Goal: Transaction & Acquisition: Obtain resource

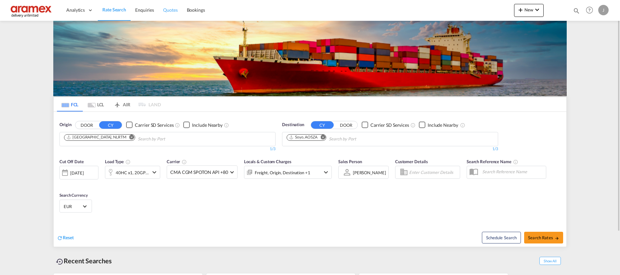
click at [166, 3] on link "Quotes" at bounding box center [170, 10] width 23 height 21
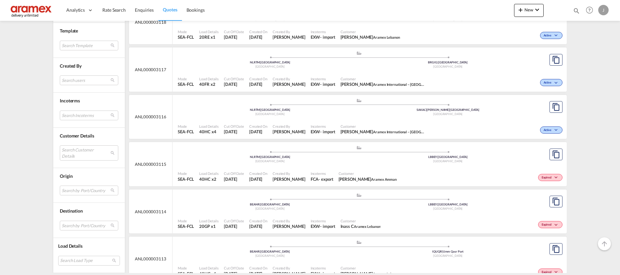
scroll to position [683, 0]
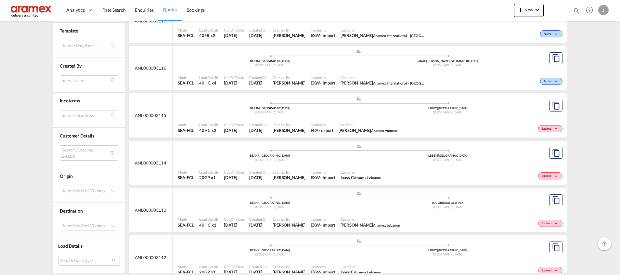
click at [471, 210] on div ".a{fill:#aaa8ad;} .a{fill:#aaa8ad;} BEANR | [GEOGRAPHIC_DATA] [GEOGRAPHIC_DATA]…" at bounding box center [359, 201] width 363 height 20
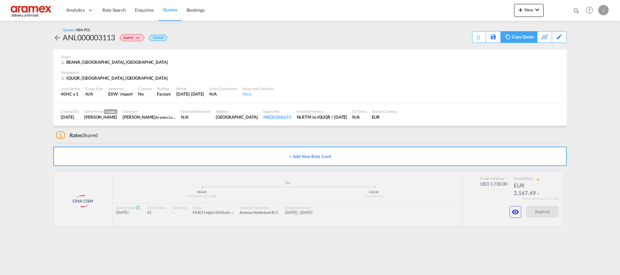
click at [515, 37] on div "Copy Quote" at bounding box center [523, 37] width 22 height 11
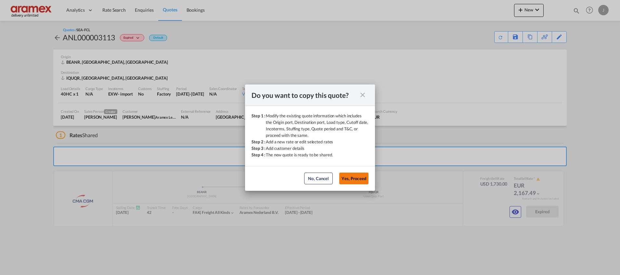
click at [355, 177] on button "Yes, Proceed" at bounding box center [353, 179] width 29 height 12
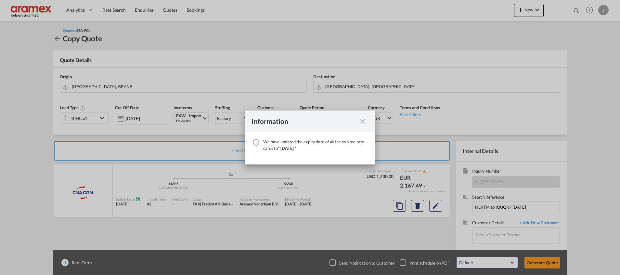
click at [362, 121] on md-icon "icon-close fg-AAA8AD cursor" at bounding box center [363, 121] width 8 height 8
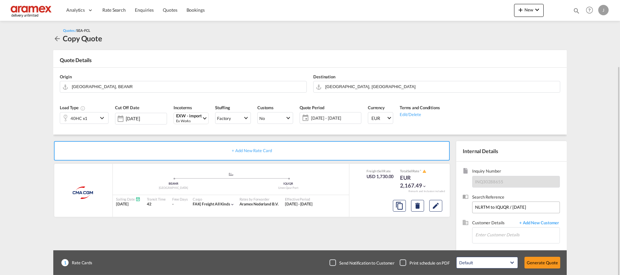
scroll to position [35, 0]
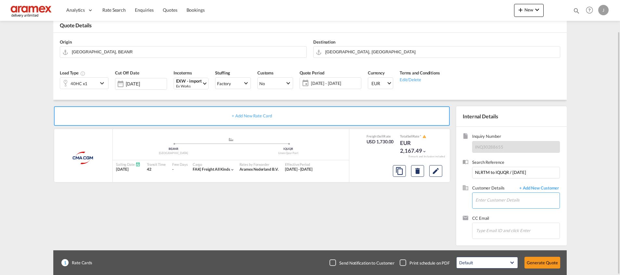
click at [497, 201] on input "Enter Customer Details" at bounding box center [518, 200] width 84 height 15
click at [498, 165] on div "[PERSON_NAME] [EMAIL_ADDRESS][DOMAIN_NAME] | Aramex [GEOGRAPHIC_DATA]" at bounding box center [517, 167] width 85 height 18
type input "Aramex Lebanon, [PERSON_NAME], [EMAIL_ADDRESS][DOMAIN_NAME]"
click at [435, 172] on md-icon "Edit" at bounding box center [436, 171] width 8 height 8
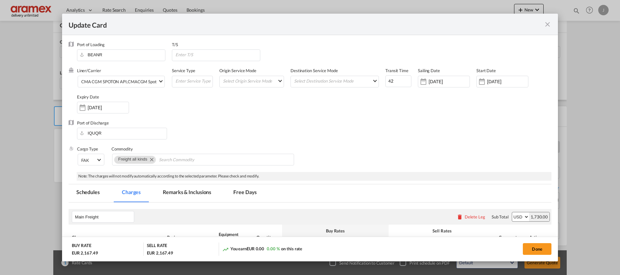
select select "per equipment"
select select "% on pickup"
select select "per equipment"
select select "per shipment"
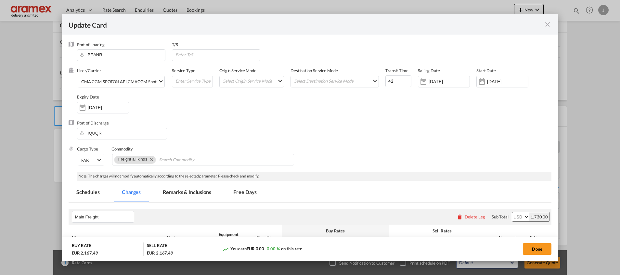
select select "per B/L"
click at [196, 195] on md-tab-item "Remarks & Inclusions" at bounding box center [187, 193] width 64 height 18
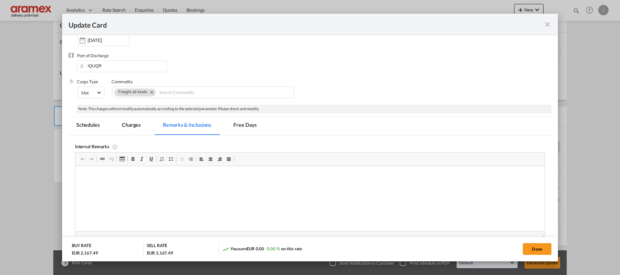
scroll to position [47, 0]
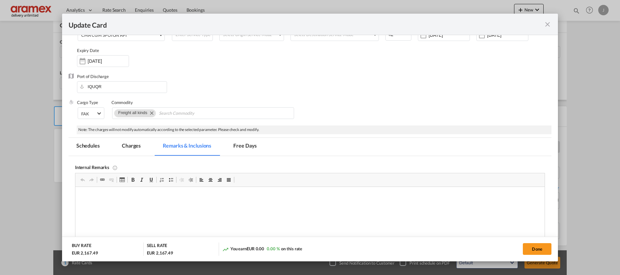
click at [129, 144] on md-tab-item "Charges" at bounding box center [131, 147] width 34 height 18
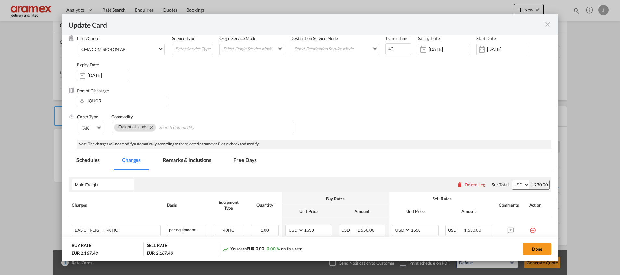
scroll to position [0, 0]
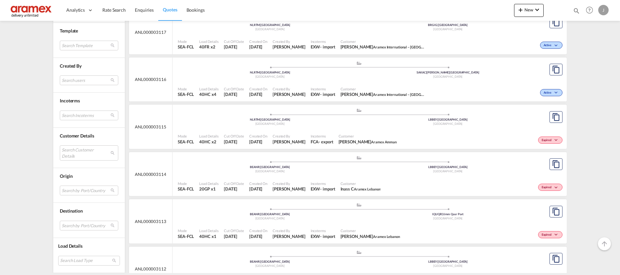
scroll to position [683, 0]
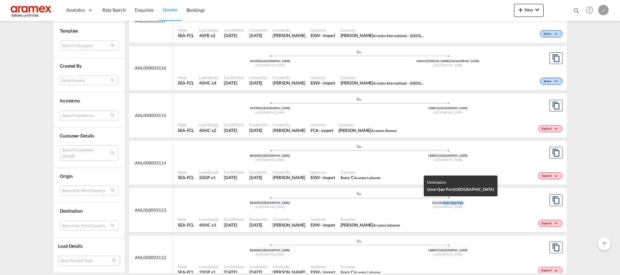
drag, startPoint x: 467, startPoint y: 202, endPoint x: 441, endPoint y: 204, distance: 26.4
click at [441, 204] on div "IQUQR | Umm Qasr Port" at bounding box center [448, 203] width 178 height 4
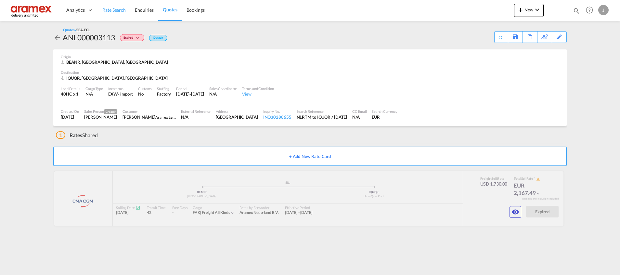
click at [97, 9] on ul "Analytics Dashboard Rate Search Enquiries Quotes Bookings" at bounding box center [136, 10] width 148 height 21
click at [104, 9] on span "Rate Search" at bounding box center [113, 10] width 23 height 6
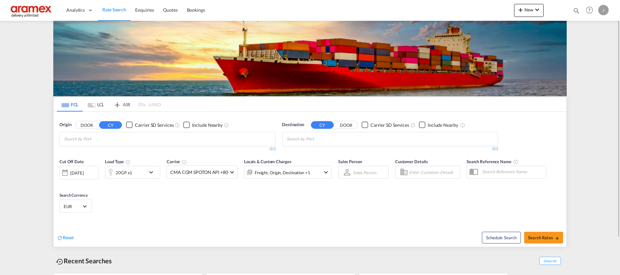
click at [115, 134] on md-chips-wrap "Chips container with autocompletion. Enter the text area, type text to search, …" at bounding box center [95, 138] width 65 height 12
click at [325, 138] on md-icon "Remove" at bounding box center [323, 137] width 5 height 5
paste input "Umm Qasr Port"
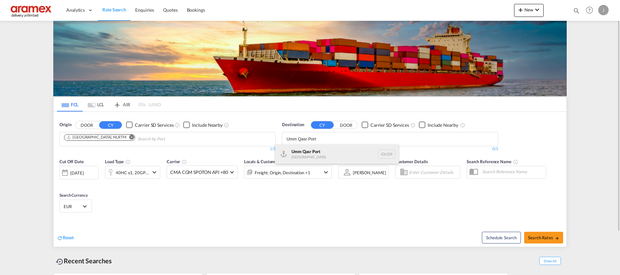
type input "Umm Qasr Port"
click at [315, 151] on div "Umm Qasr Port Iraq IQUQR" at bounding box center [337, 154] width 124 height 20
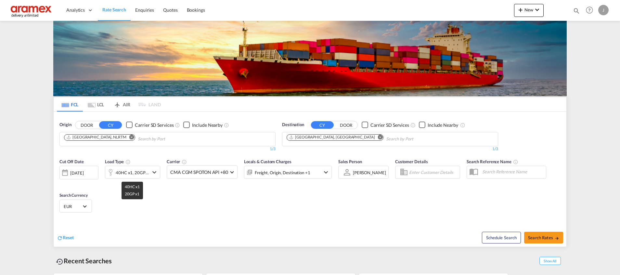
click at [141, 172] on div "40HC x1, 20GP x1" at bounding box center [132, 172] width 33 height 9
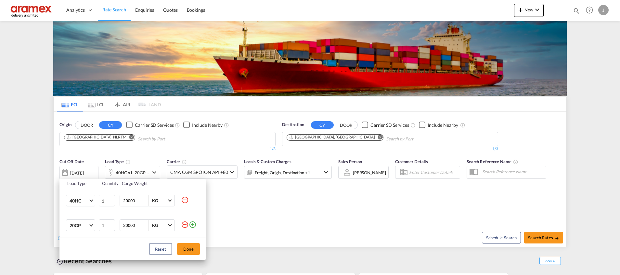
click at [185, 197] on md-icon "icon-minus-circle-outline" at bounding box center [185, 200] width 8 height 8
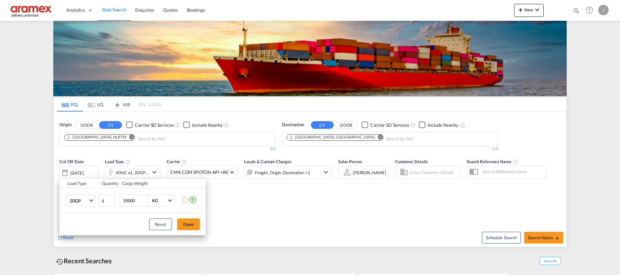
click at [306, 212] on div "Load Type Quantity Cargo Weight 20GP 20GP 40GP 40HC 45HC 20RE 40RE 40HR 20OT 40…" at bounding box center [310, 137] width 620 height 275
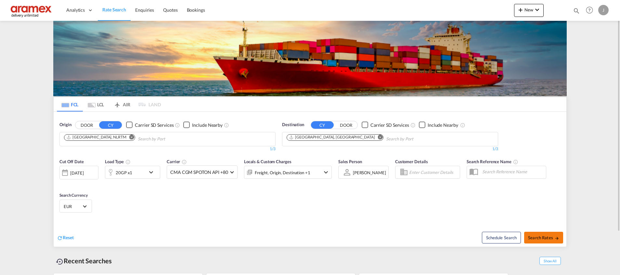
click at [535, 235] on span "Search Rates" at bounding box center [543, 237] width 31 height 5
type input "NLRTM to IQUQR / 15 Sep 2025"
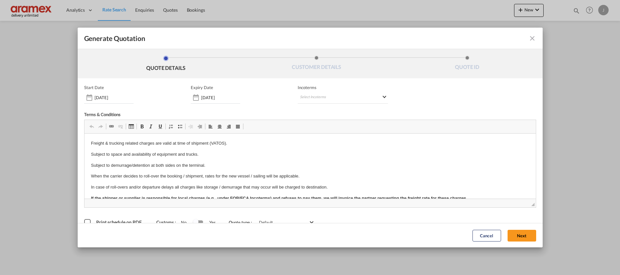
click at [323, 88] on span "Incoterms" at bounding box center [343, 87] width 90 height 5
click at [318, 97] on md-select "Select Incoterms CPT - import Carrier Paid to CFR - export Cost and Freight DAP…" at bounding box center [343, 98] width 90 height 12
click at [315, 109] on input "search" at bounding box center [329, 111] width 60 height 6
type input "exw"
click at [326, 123] on div "EXW - import" at bounding box center [331, 122] width 62 height 5
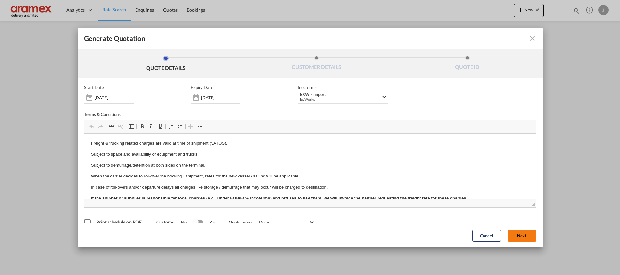
click at [512, 233] on button "Next" at bounding box center [522, 236] width 29 height 12
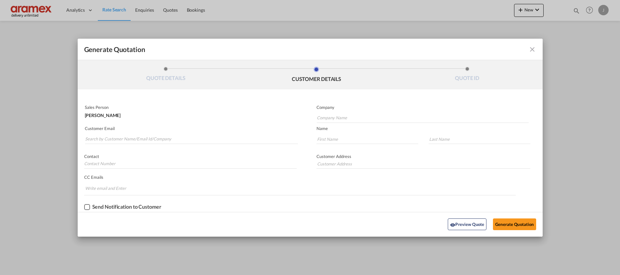
drag, startPoint x: 531, startPoint y: 50, endPoint x: 515, endPoint y: 59, distance: 17.8
click at [531, 50] on md-icon "icon-close fg-AAA8AD cursor m-0" at bounding box center [533, 50] width 8 height 8
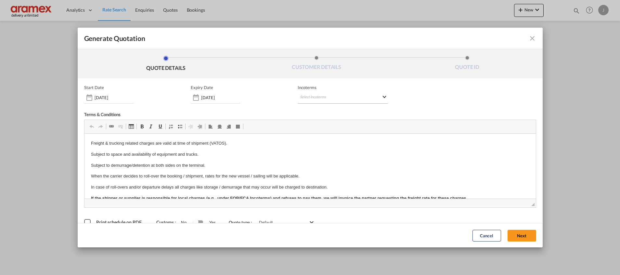
click at [327, 97] on md-select "Select Incoterms CPT - import Carrier Paid to CFR - export Cost and Freight DAP…" at bounding box center [343, 98] width 90 height 12
click at [309, 111] on input "search" at bounding box center [329, 111] width 60 height 6
type input "exw"
click at [314, 125] on div "EXW - import" at bounding box center [331, 122] width 62 height 5
click at [513, 234] on button "Next" at bounding box center [522, 236] width 29 height 12
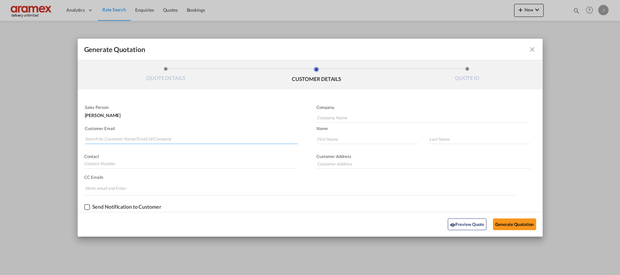
click at [111, 138] on input "Search by Customer Name/Email Id/Company" at bounding box center [191, 139] width 213 height 10
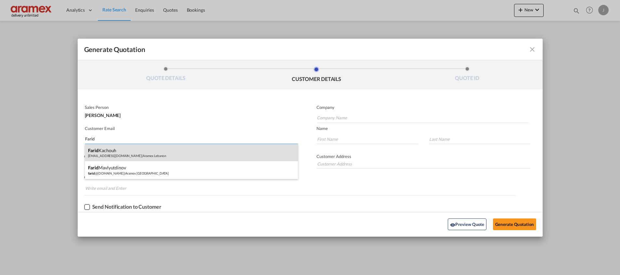
type input "Farid"
click at [119, 151] on div "Farid Kachouh all_bey_freight_pricing_europe@aramex.com | Aramex Lebanon" at bounding box center [191, 153] width 213 height 18
type input "Aramex Lebanon"
type input "[EMAIL_ADDRESS][DOMAIN_NAME]"
type input "Farid"
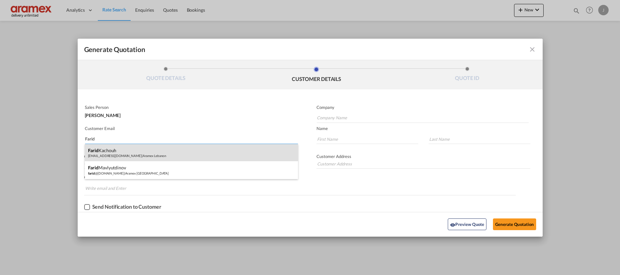
type input "Kachouh"
type input "[GEOGRAPHIC_DATA]"
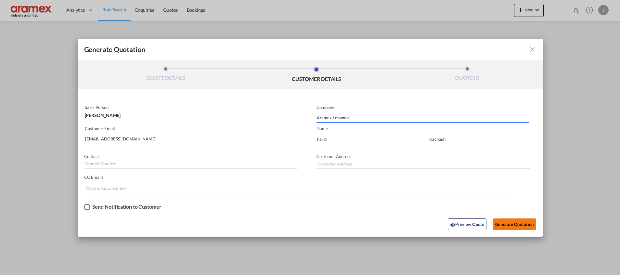
click at [505, 223] on button "Generate Quotation" at bounding box center [514, 225] width 43 height 12
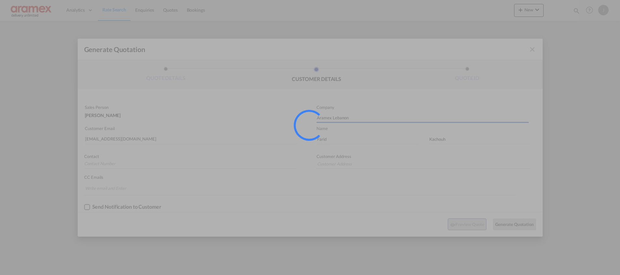
type input "[GEOGRAPHIC_DATA]"
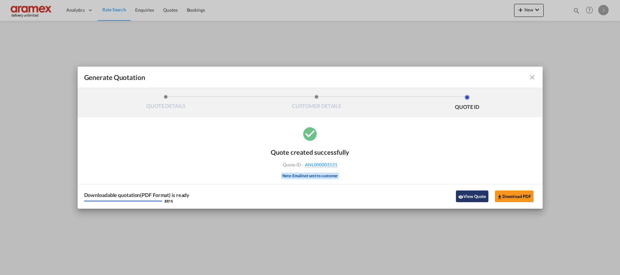
click at [465, 195] on button "View Quote" at bounding box center [472, 197] width 33 height 12
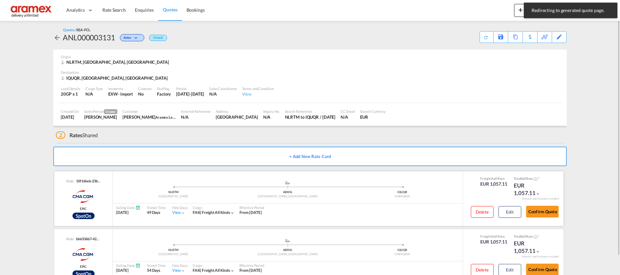
scroll to position [20, 0]
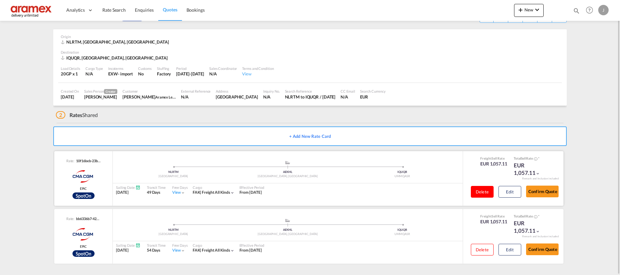
click at [485, 192] on button "Delete" at bounding box center [482, 192] width 23 height 12
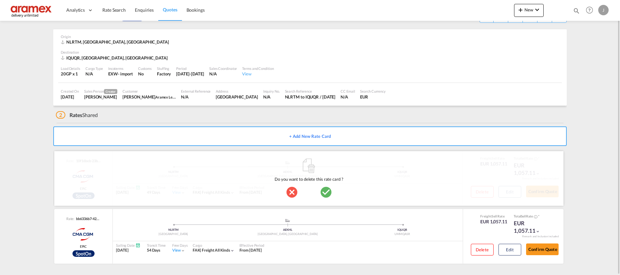
click at [324, 190] on md-icon "icon-checkbox-marked-circle" at bounding box center [326, 192] width 13 height 13
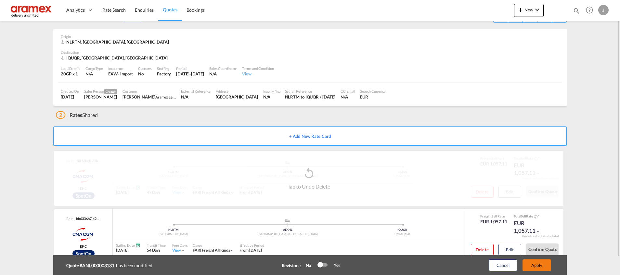
click at [540, 263] on button "Apply" at bounding box center [537, 265] width 29 height 12
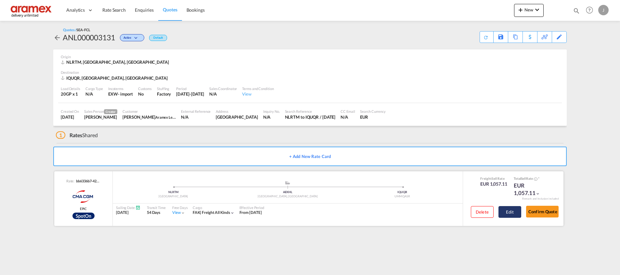
click at [508, 216] on button "Edit" at bounding box center [510, 212] width 23 height 12
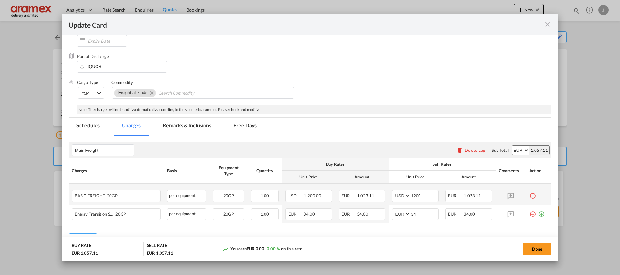
scroll to position [100, 0]
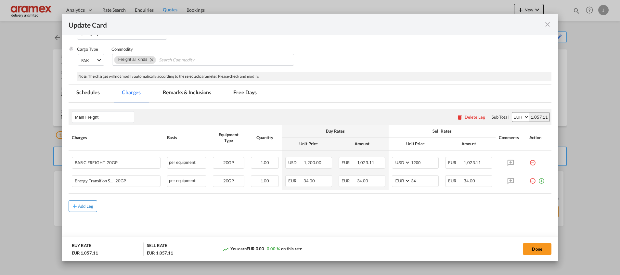
click at [92, 208] on div "Add Leg" at bounding box center [86, 206] width 16 height 4
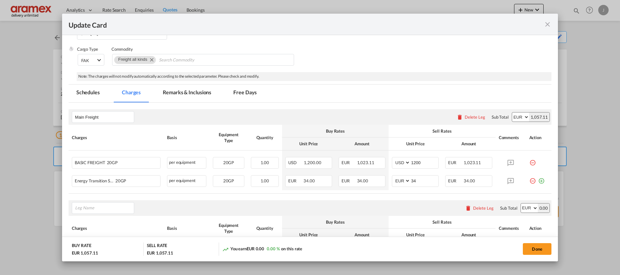
scroll to position [173, 0]
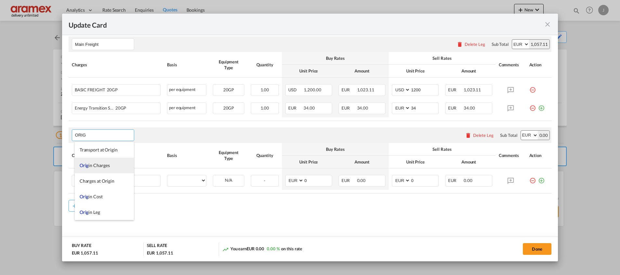
click at [106, 163] on span "Orig in Charges" at bounding box center [95, 166] width 30 height 6
type input "Origin Charges"
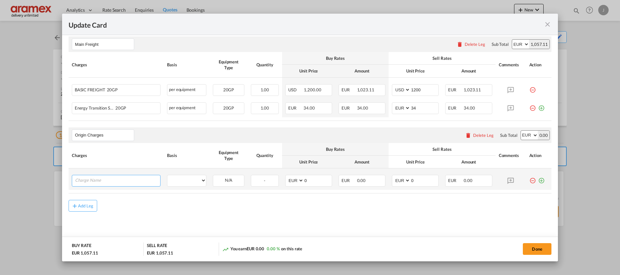
click at [95, 177] on input "Charge Name" at bounding box center [117, 180] width 85 height 10
paste input "Customs Export Documentation (no cost, suggested sell)"
type input "Customs Export Documentation (no cost, suggested sell)"
click at [189, 181] on select "per equipment per container per B/L per shipping bill per shipment per pallet p…" at bounding box center [186, 180] width 39 height 10
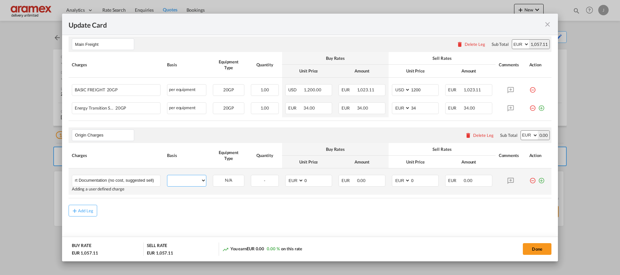
scroll to position [0, 0]
select select "per equipment"
click at [167, 175] on select "per equipment per container per B/L per shipping bill per shipment per pallet p…" at bounding box center [186, 180] width 39 height 10
drag, startPoint x: 235, startPoint y: 182, endPoint x: 232, endPoint y: 187, distance: 5.4
click at [235, 182] on select "20GP" at bounding box center [228, 180] width 31 height 9
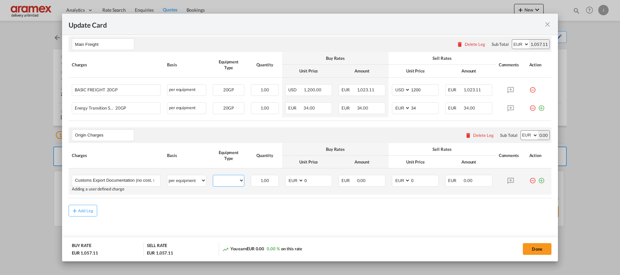
select select "20GP"
click at [213, 176] on select "20GP" at bounding box center [228, 180] width 31 height 9
drag, startPoint x: 319, startPoint y: 179, endPoint x: 292, endPoint y: 179, distance: 27.6
click at [292, 179] on md-input-container "AED AFN ALL AMD ANG AOA ARS AUD AWG AZN BAM BBD BDT BGN BHD BIF BMD BND BOB BRL…" at bounding box center [309, 181] width 47 height 12
drag, startPoint x: 299, startPoint y: 176, endPoint x: 279, endPoint y: 176, distance: 20.8
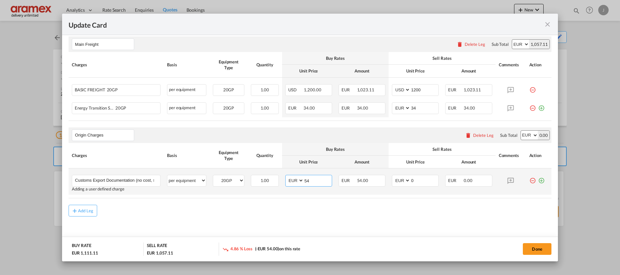
click at [282, 176] on td "AED AFN ALL AMD ANG AOA ARS AUD AWG AZN BAM BBD BDT BGN BHD BIF BMD BND BOB BRL…" at bounding box center [308, 181] width 53 height 26
click at [310, 177] on input "65" at bounding box center [318, 180] width 28 height 10
type input "65"
click at [266, 213] on div "Add Leg" at bounding box center [310, 211] width 483 height 12
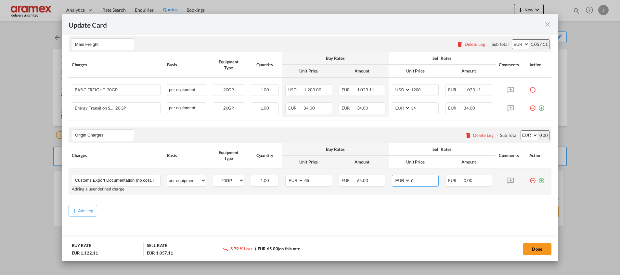
drag, startPoint x: 422, startPoint y: 181, endPoint x: 386, endPoint y: 180, distance: 36.5
click at [389, 180] on td "AED AFN ALL AMD ANG AOA ARS AUD AWG AZN BAM BBD BDT BGN BHD BIF BMD BND BOB BRL…" at bounding box center [415, 181] width 53 height 26
type input "65"
drag, startPoint x: 267, startPoint y: 233, endPoint x: 449, endPoint y: 190, distance: 187.8
click at [269, 233] on md-content "Main Freight Please enter leg name Leg Name Already Exists Delete Leg Sub Total…" at bounding box center [310, 140] width 483 height 220
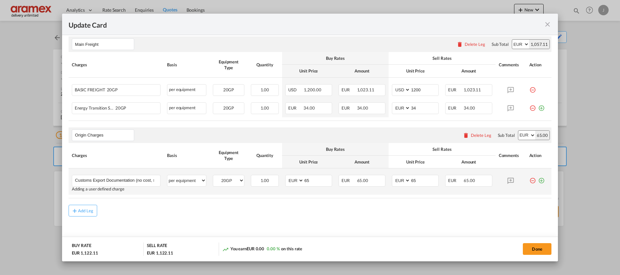
click at [539, 179] on md-icon "icon-plus-circle-outline green-400-fg" at bounding box center [542, 178] width 7 height 7
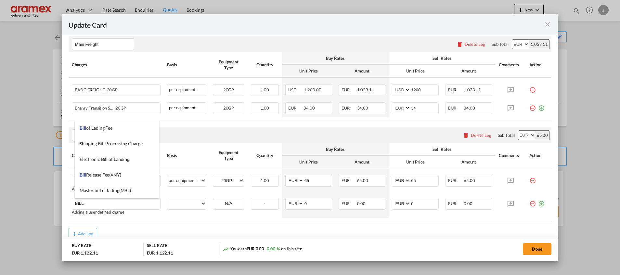
drag, startPoint x: 114, startPoint y: 129, endPoint x: 131, endPoint y: 146, distance: 23.9
click at [114, 129] on li "Bill of Lading Fee" at bounding box center [117, 128] width 84 height 16
type input "Bill of Lading Fee"
select select "per B/L"
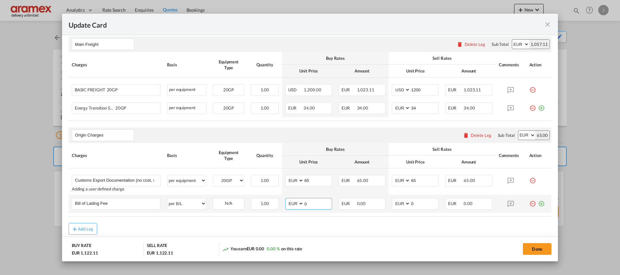
drag, startPoint x: 314, startPoint y: 206, endPoint x: 288, endPoint y: 205, distance: 26.4
click at [289, 205] on md-input-container "AED AFN ALL AMD ANG AOA ARS AUD AWG AZN BAM BBD BDT BGN BHD BIF BMD BND BOB BRL…" at bounding box center [309, 204] width 47 height 12
type input "50"
click at [409, 223] on div "Add Leg" at bounding box center [310, 229] width 483 height 12
drag, startPoint x: 417, startPoint y: 205, endPoint x: 389, endPoint y: 205, distance: 28.3
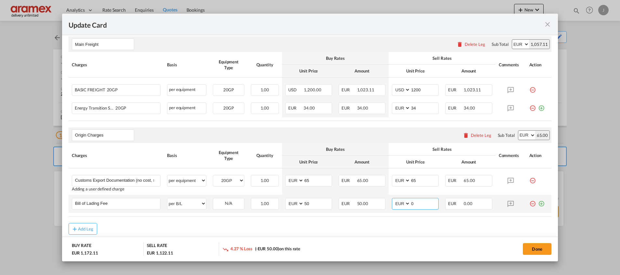
click at [392, 205] on md-input-container "AED AFN ALL AMD ANG AOA ARS AUD AWG AZN BAM BBD BDT BGN BHD BIF BMD BND BOB BRL…" at bounding box center [415, 204] width 47 height 12
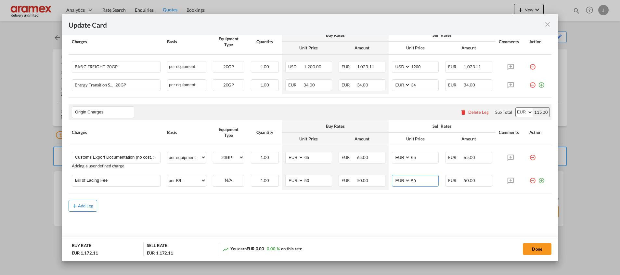
type input "50"
click at [88, 205] on div "Add Leg" at bounding box center [86, 206] width 16 height 4
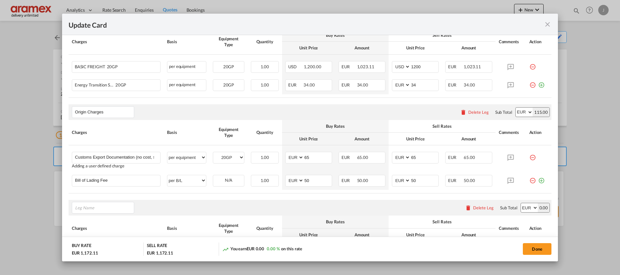
scroll to position [268, 0]
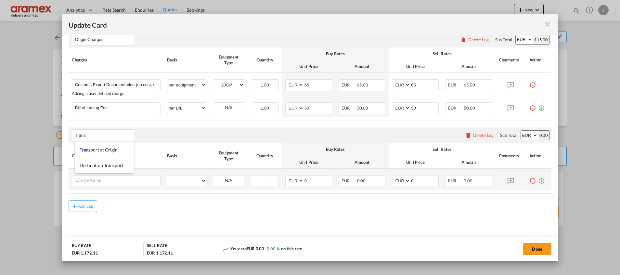
drag, startPoint x: 101, startPoint y: 149, endPoint x: 115, endPoint y: 171, distance: 26.2
click at [103, 149] on span "Trans port at Origin" at bounding box center [99, 150] width 38 height 6
type input "Transport at Origin"
drag, startPoint x: 106, startPoint y: 187, endPoint x: 110, endPoint y: 182, distance: 6.5
click at [106, 186] on td "Please Enter User Defined Charges Cannot Be Published" at bounding box center [116, 179] width 95 height 21
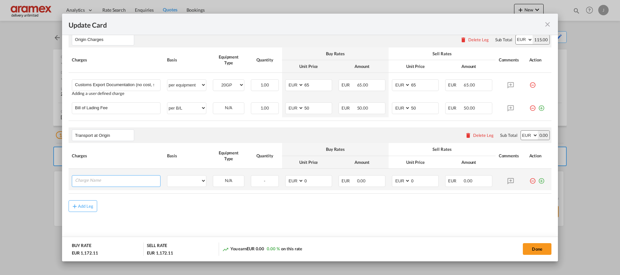
click at [110, 182] on input "Charge Name" at bounding box center [117, 181] width 85 height 10
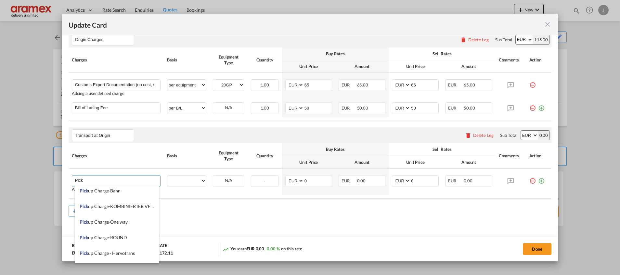
scroll to position [98, 0]
drag, startPoint x: 95, startPoint y: 182, endPoint x: 58, endPoint y: 181, distance: 37.1
click at [58, 181] on div "Update Card Port of Loading NLRTM T/S Liner/Carrier CMA CGM SPOTON API 2HM LOGI…" at bounding box center [310, 137] width 620 height 275
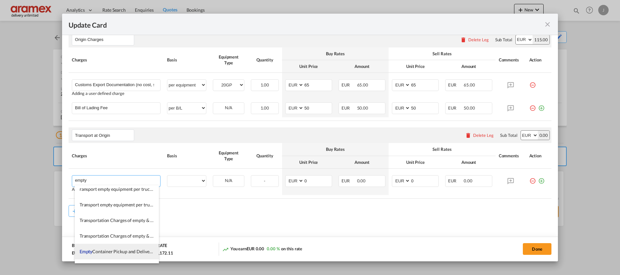
click at [128, 251] on span "Empty Container Pickup and Delivery Charge" at bounding box center [124, 252] width 89 height 6
type input "Empty Container Pickup and Delivery Charge"
select select "per equipment"
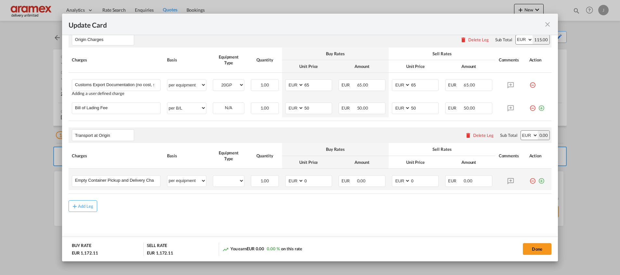
click at [539, 178] on md-icon "icon-plus-circle-outline green-400-fg" at bounding box center [542, 178] width 7 height 7
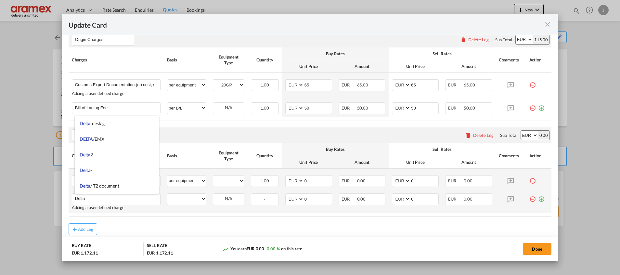
type input "Delta"
click at [539, 200] on md-icon "icon-plus-circle-outline green-400-fg" at bounding box center [542, 196] width 7 height 7
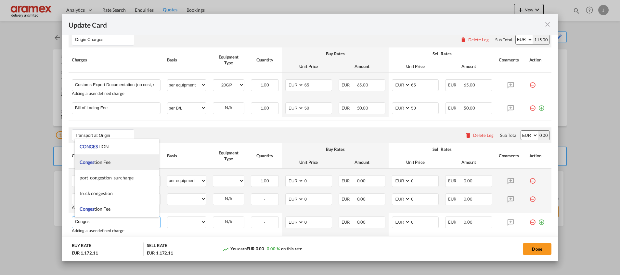
click at [104, 163] on span "Conges tion Fee" at bounding box center [95, 162] width 31 height 6
type input "Congestion Fee"
select select "per equipment"
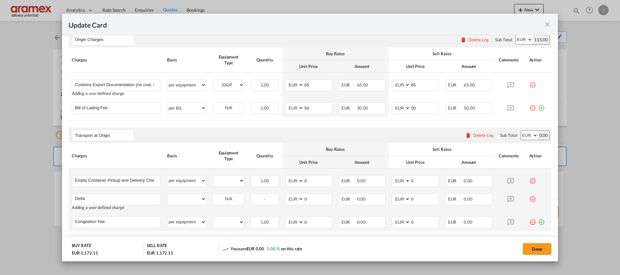
click at [539, 220] on md-icon "icon-plus-circle-outline green-400-fg" at bounding box center [542, 220] width 7 height 7
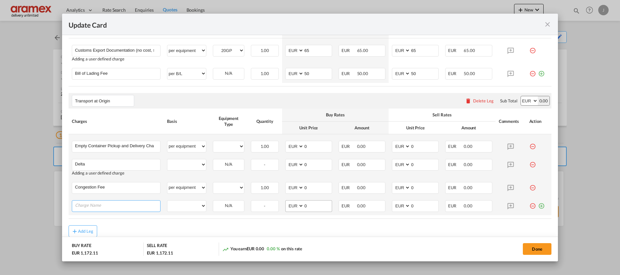
scroll to position [328, 0]
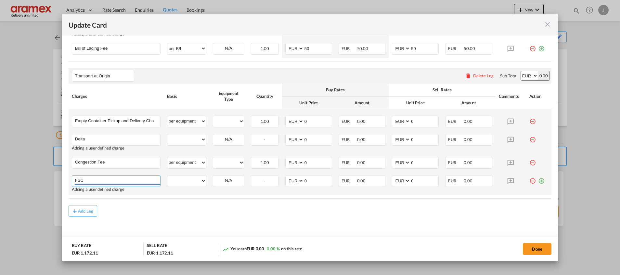
type input "FSC"
click at [539, 179] on md-icon "icon-plus-circle-outline green-400-fg" at bounding box center [542, 178] width 7 height 7
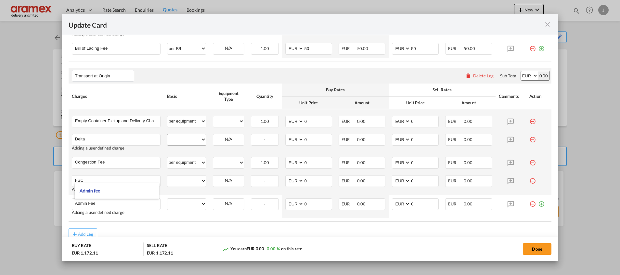
type input "Admin Fee"
click at [190, 142] on select "per equipment per container per B/L per shipping bill per shipment % on pickup …" at bounding box center [186, 139] width 39 height 10
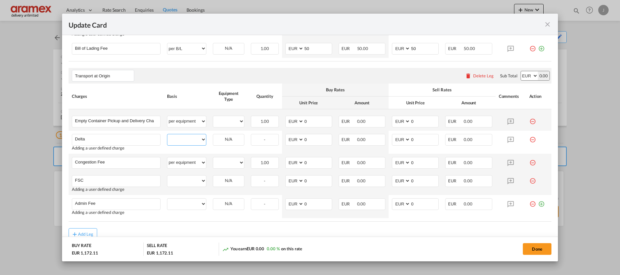
select select "per equipment"
click at [167, 134] on select "per equipment per container per B/L per shipping bill per shipment % on pickup …" at bounding box center [186, 139] width 39 height 10
click at [184, 180] on select "per equipment per container per B/L per shipping bill per shipment % on pickup …" at bounding box center [186, 181] width 39 height 10
select select "per equipment"
click at [167, 176] on select "per equipment per container per B/L per shipping bill per shipment % on pickup …" at bounding box center [186, 181] width 39 height 10
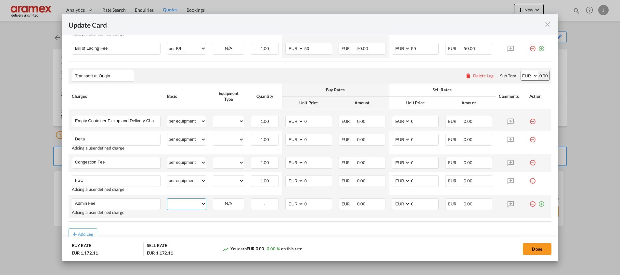
click at [185, 207] on select "per equipment per container per B/L per shipping bill per shipment % on pickup …" at bounding box center [186, 204] width 39 height 10
select select "per equipment"
click at [167, 199] on select "per equipment per container per B/L per shipping bill per shipment % on pickup …" at bounding box center [186, 204] width 39 height 10
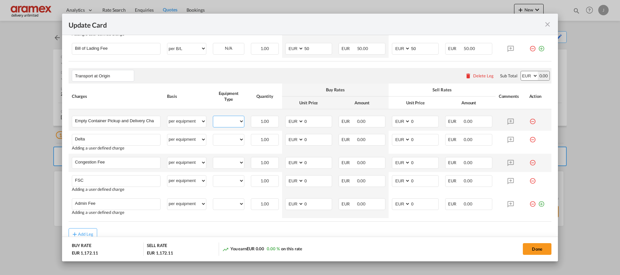
drag, startPoint x: 214, startPoint y: 119, endPoint x: 217, endPoint y: 126, distance: 7.6
click at [214, 119] on select "20GP" at bounding box center [228, 121] width 31 height 9
select select "20GP"
click at [213, 117] on select "20GP" at bounding box center [228, 121] width 31 height 9
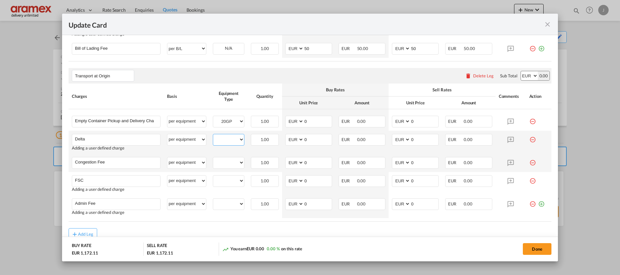
click at [225, 143] on select "20GP" at bounding box center [228, 139] width 31 height 9
select select "20GP"
click at [213, 135] on select "20GP" at bounding box center [228, 139] width 31 height 9
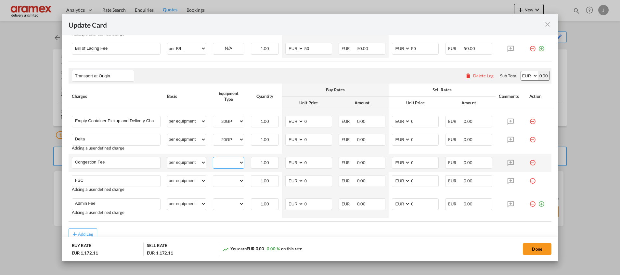
drag, startPoint x: 226, startPoint y: 164, endPoint x: 226, endPoint y: 168, distance: 4.9
click at [226, 164] on select "20GP" at bounding box center [228, 162] width 31 height 9
select select "20GP"
click at [213, 158] on select "20GP" at bounding box center [228, 162] width 31 height 9
click at [227, 183] on select "20GP" at bounding box center [228, 181] width 31 height 9
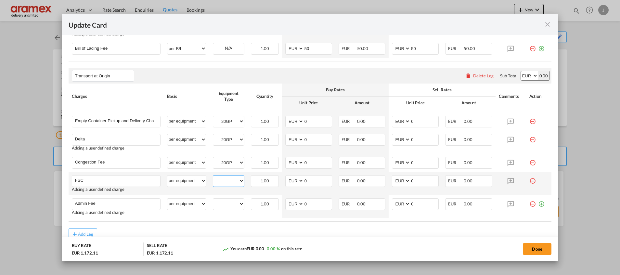
select select "20GP"
click at [213, 177] on select "20GP" at bounding box center [228, 181] width 31 height 9
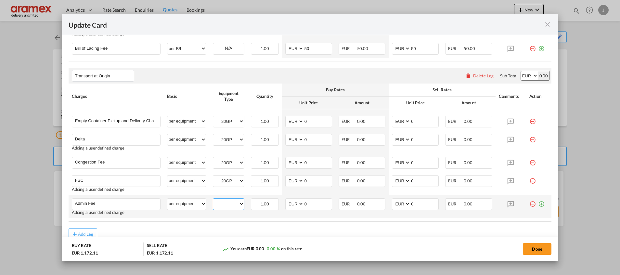
click at [226, 204] on select "20GP" at bounding box center [228, 204] width 31 height 9
select select "20GP"
click at [213, 200] on select "20GP" at bounding box center [228, 204] width 31 height 9
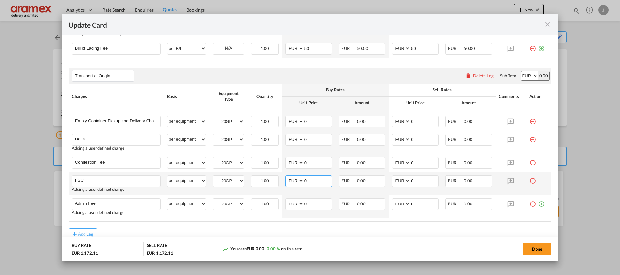
drag, startPoint x: 312, startPoint y: 180, endPoint x: 292, endPoint y: 180, distance: 20.5
click at [292, 180] on md-input-container "AED AFN ALL AMD ANG AOA ARS AUD AWG AZN BAM BBD BDT BGN BHD BIF BMD BND BOB BRL…" at bounding box center [309, 181] width 47 height 12
paste input "€ 35.62"
type input "€ 35.62"
drag, startPoint x: 412, startPoint y: 182, endPoint x: 382, endPoint y: 186, distance: 29.9
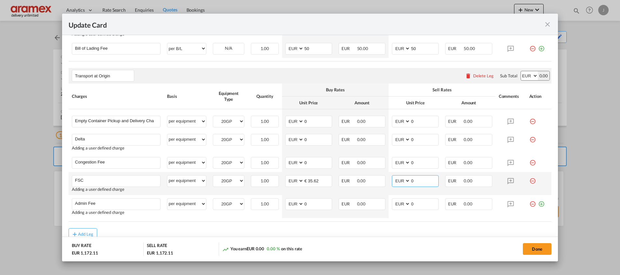
click at [382, 186] on tr "FSC Please Enter User Defined Charges Cannot Be Published Adding a user defined…" at bounding box center [310, 183] width 483 height 23
paste input "€ 35.62"
type input "€ 35.62"
drag, startPoint x: 313, startPoint y: 161, endPoint x: 302, endPoint y: 162, distance: 10.8
click at [302, 162] on md-input-container "AED AFN ALL AMD ANG AOA ARS AUD AWG AZN BAM BBD BDT BGN BHD BIF BMD BND BOB BRL…" at bounding box center [309, 163] width 47 height 12
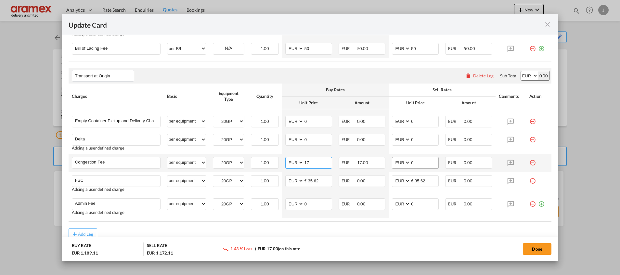
type input "17"
drag, startPoint x: 420, startPoint y: 163, endPoint x: 377, endPoint y: 170, distance: 43.7
click at [379, 170] on tr "Congestion Fee Please Enter User Defined Charges Cannot Be Published per equipm…" at bounding box center [310, 163] width 483 height 18
type input "17"
click at [312, 140] on input "0" at bounding box center [318, 139] width 28 height 10
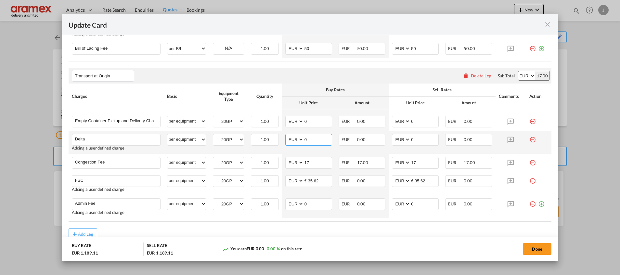
drag, startPoint x: 312, startPoint y: 140, endPoint x: 286, endPoint y: 138, distance: 25.7
click at [286, 138] on md-input-container "AED AFN ALL AMD ANG AOA ARS AUD AWG AZN BAM BBD BDT BGN BHD BIF BMD BND BOB BRL…" at bounding box center [309, 140] width 47 height 12
type input "60"
drag, startPoint x: 411, startPoint y: 136, endPoint x: 402, endPoint y: 137, distance: 9.1
click at [402, 137] on md-input-container "AED AFN ALL AMD ANG AOA ARS AUD AWG AZN BAM BBD BDT BGN BHD BIF BMD BND BOB BRL…" at bounding box center [415, 140] width 47 height 12
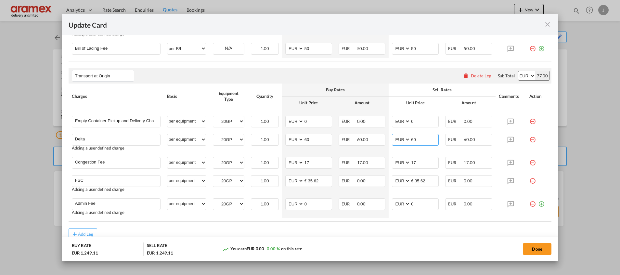
type input "60"
drag, startPoint x: 316, startPoint y: 123, endPoint x: 276, endPoint y: 121, distance: 39.4
click at [276, 121] on tr "Empty Container Pickup and Delivery Charge Please Enter User Defined Charges Ca…" at bounding box center [310, 119] width 483 height 21
type input "279.16"
click at [357, 74] on div "Transport at Origin Please enter leg name Leg Name Already Exists Delete Leg Su…" at bounding box center [310, 76] width 483 height 16
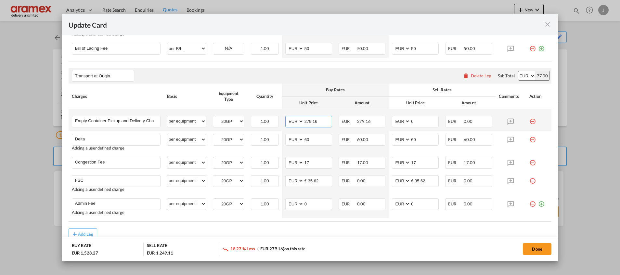
click at [311, 120] on input "279.16" at bounding box center [318, 121] width 28 height 10
click at [419, 121] on input "0" at bounding box center [425, 121] width 28 height 10
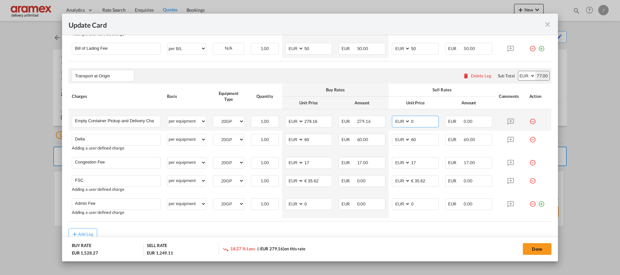
click at [419, 121] on input "0" at bounding box center [425, 121] width 28 height 10
paste input "279.16"
type input "279.16"
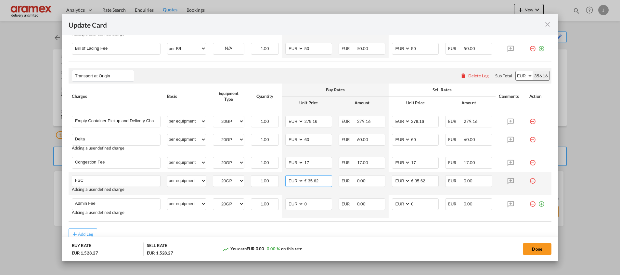
click at [309, 181] on input "€ 35.62" at bounding box center [318, 181] width 28 height 10
type input "35.62"
drag, startPoint x: 289, startPoint y: 189, endPoint x: 282, endPoint y: 192, distance: 7.0
click at [282, 192] on td "AED AFN ALL AMD ANG AOA ARS AUD AWG AZN BAM BBD BDT BGN BHD BIF BMD BND BOB BRL…" at bounding box center [308, 183] width 53 height 23
click at [306, 180] on input "35.62" at bounding box center [318, 181] width 28 height 10
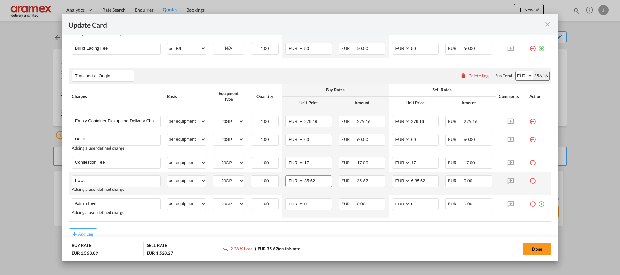
click at [306, 180] on input "35.62" at bounding box center [318, 181] width 28 height 10
click at [422, 179] on input "€ 35.62" at bounding box center [425, 181] width 28 height 10
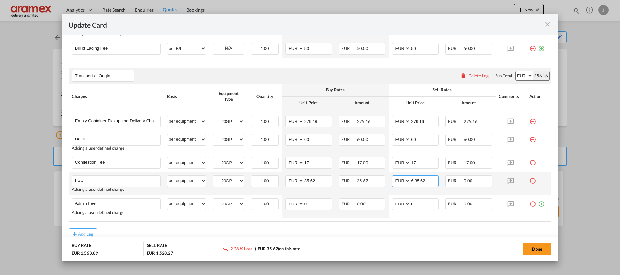
paste input "Update CardPort of ..."
type input "35.62"
click at [390, 242] on md-dialog-actions "BUY RATE EUR 1,563.89 SELL RATE EUR 1,563.89 You earn EUR 0.00 0.00 % on this r…" at bounding box center [310, 249] width 496 height 25
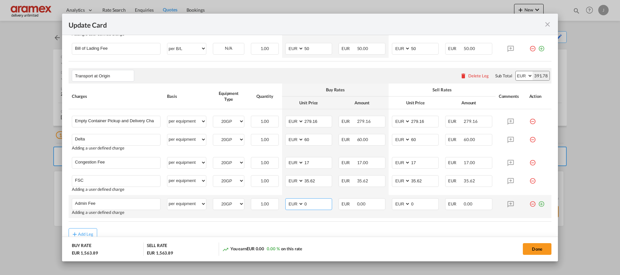
drag, startPoint x: 318, startPoint y: 204, endPoint x: 289, endPoint y: 207, distance: 29.1
click at [289, 207] on md-input-container "AED AFN ALL AMD ANG AOA ARS AUD AWG AZN BAM BBD BDT BGN BHD BIF BMD BND BOB BRL…" at bounding box center [309, 204] width 47 height 12
click at [315, 202] on input "0" at bounding box center [318, 204] width 28 height 10
drag, startPoint x: 314, startPoint y: 204, endPoint x: 295, endPoint y: 205, distance: 18.9
click at [295, 205] on md-input-container "AED AFN ALL AMD ANG AOA ARS AUD AWG AZN BAM BBD BDT BGN BHD BIF BMD BND BOB BRL…" at bounding box center [309, 204] width 47 height 12
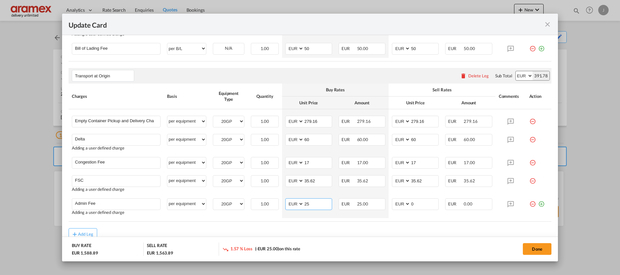
type input "25"
click at [376, 230] on div "Add Leg" at bounding box center [310, 234] width 483 height 12
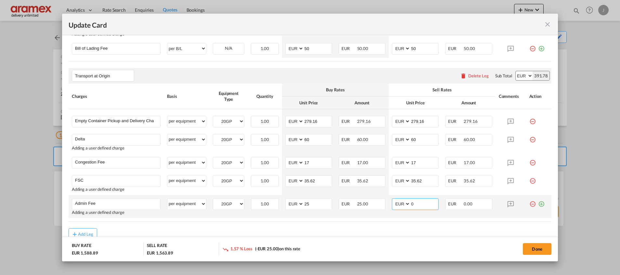
drag, startPoint x: 415, startPoint y: 200, endPoint x: 397, endPoint y: 202, distance: 17.7
click at [397, 202] on md-input-container "AED AFN ALL AMD ANG AOA ARS AUD AWG AZN BAM BBD BDT BGN BHD BIF BMD BND BOB BRL…" at bounding box center [415, 204] width 47 height 12
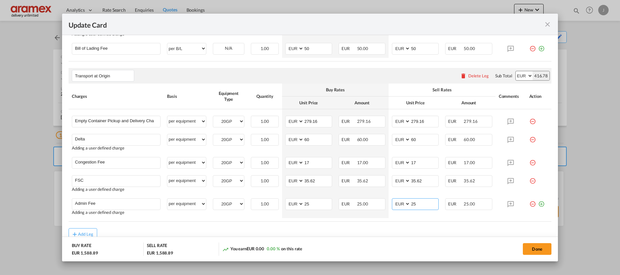
type input "25"
click at [341, 247] on div "You earn EUR 0.00 0.00 % on this rate" at bounding box center [294, 249] width 144 height 13
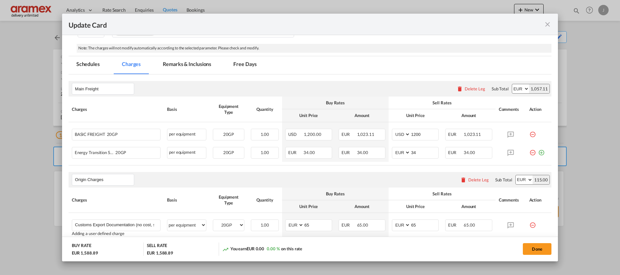
scroll to position [84, 0]
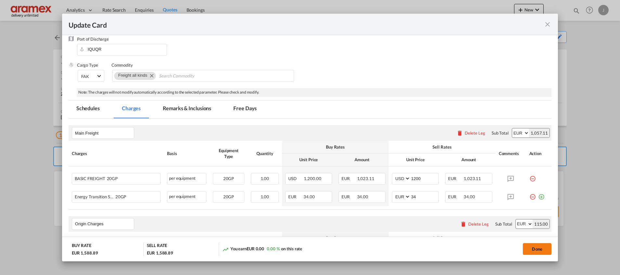
click at [540, 248] on button "Done" at bounding box center [537, 249] width 29 height 12
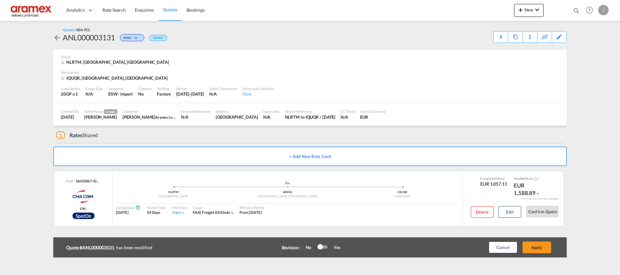
click at [540, 248] on button "Apply" at bounding box center [537, 248] width 29 height 12
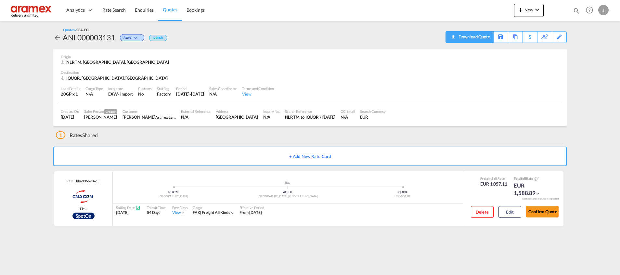
click at [484, 39] on div "Download Quote" at bounding box center [473, 37] width 33 height 10
